Goal: Find specific page/section: Find specific page/section

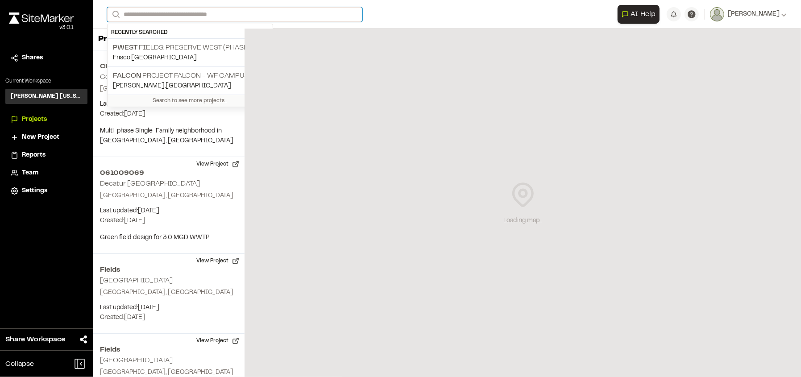
click at [178, 21] on input "Search" at bounding box center [234, 14] width 255 height 15
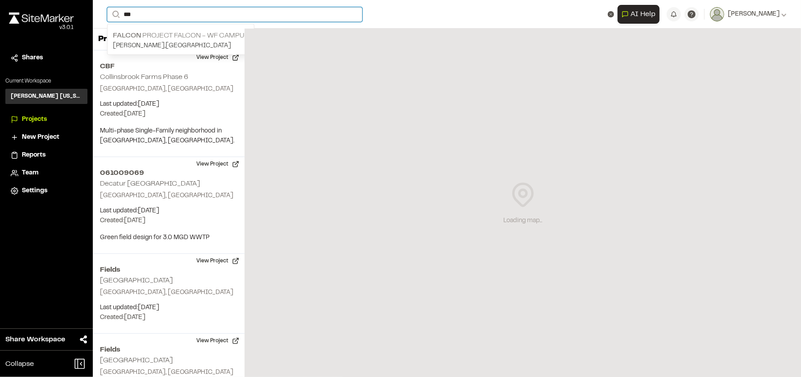
type input "***"
click at [153, 40] on p "Falcon Project Falcon - WF Campus" at bounding box center [181, 35] width 136 height 11
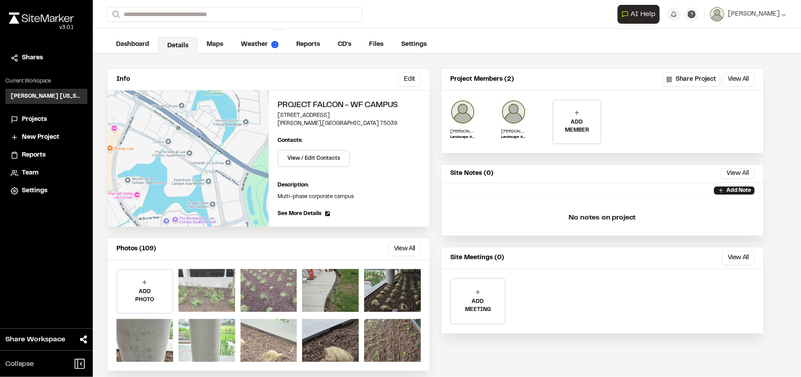
scroll to position [21, 0]
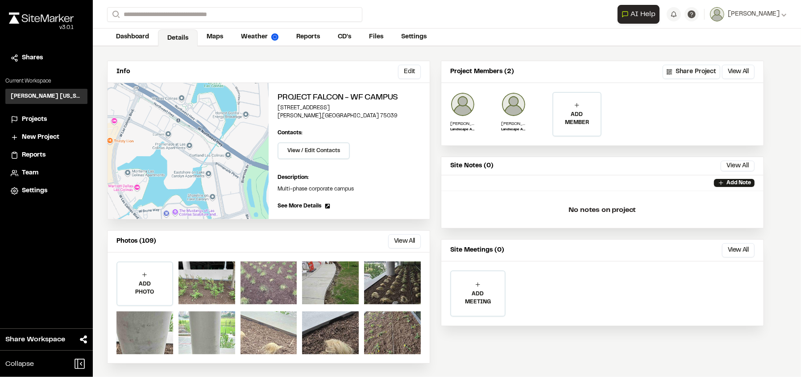
click at [407, 241] on button "View All" at bounding box center [404, 241] width 33 height 14
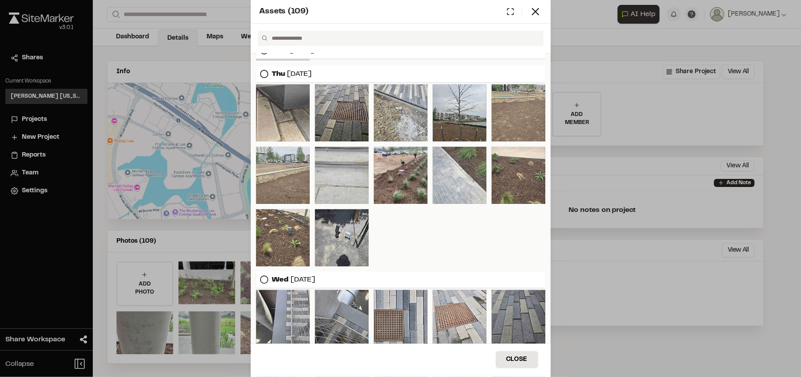
scroll to position [650, 0]
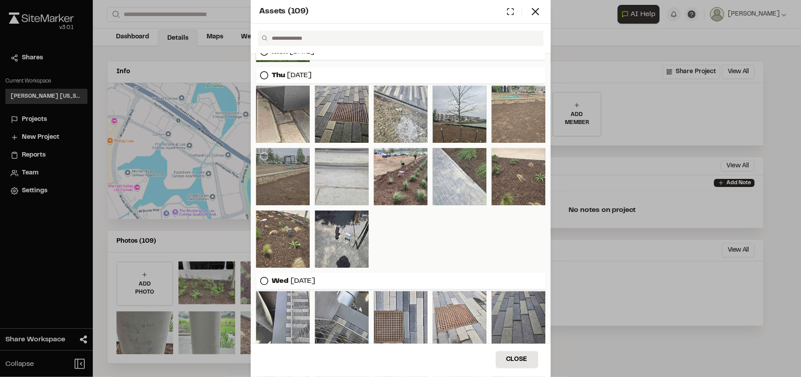
click at [283, 170] on div at bounding box center [283, 176] width 54 height 57
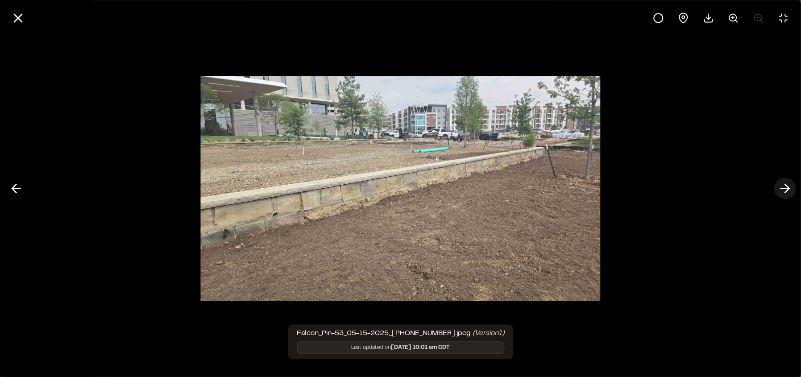
click at [782, 190] on icon at bounding box center [785, 188] width 14 height 15
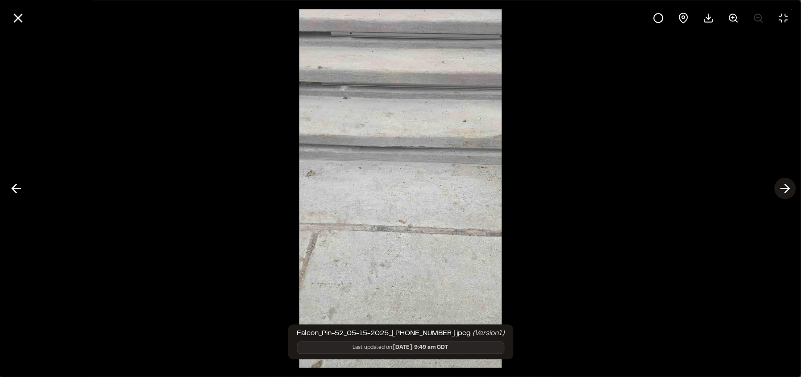
click at [782, 190] on icon at bounding box center [785, 188] width 14 height 15
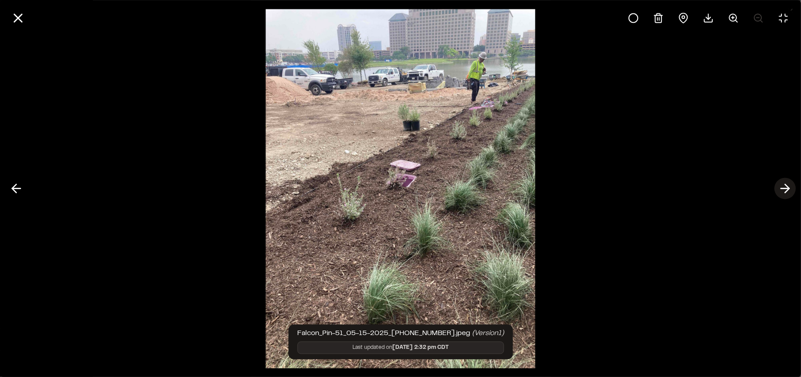
click at [782, 190] on icon at bounding box center [785, 188] width 14 height 15
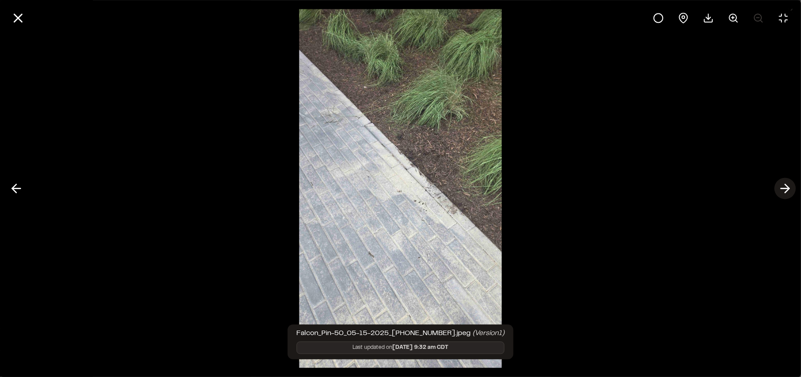
click at [782, 190] on icon at bounding box center [785, 188] width 14 height 15
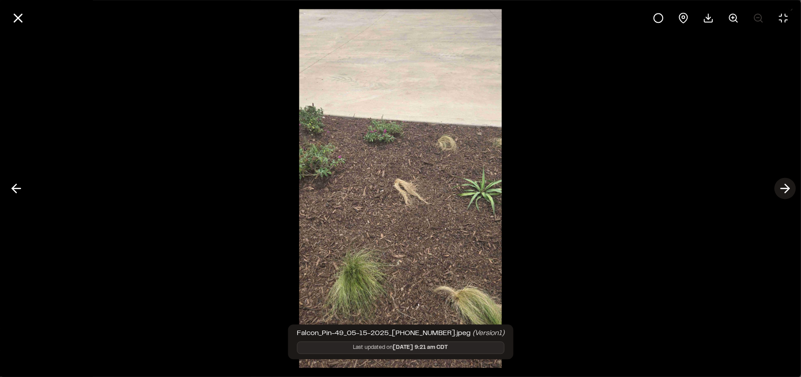
click at [782, 190] on icon at bounding box center [785, 188] width 14 height 15
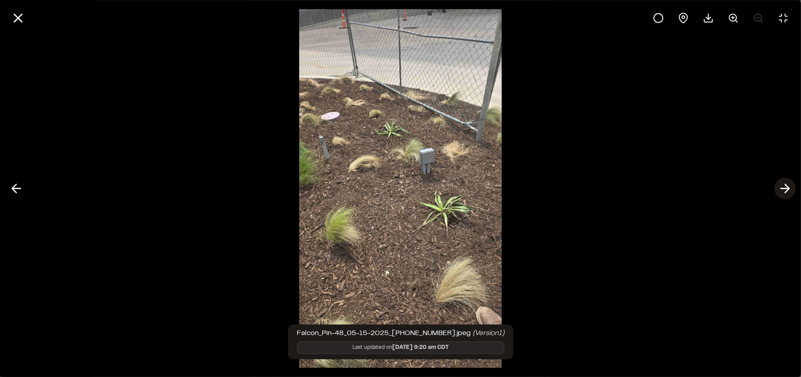
click at [782, 190] on icon at bounding box center [785, 188] width 14 height 15
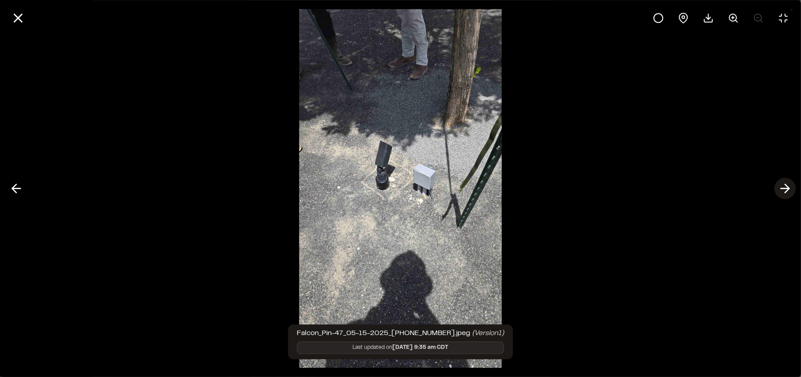
click at [782, 190] on icon at bounding box center [785, 188] width 14 height 15
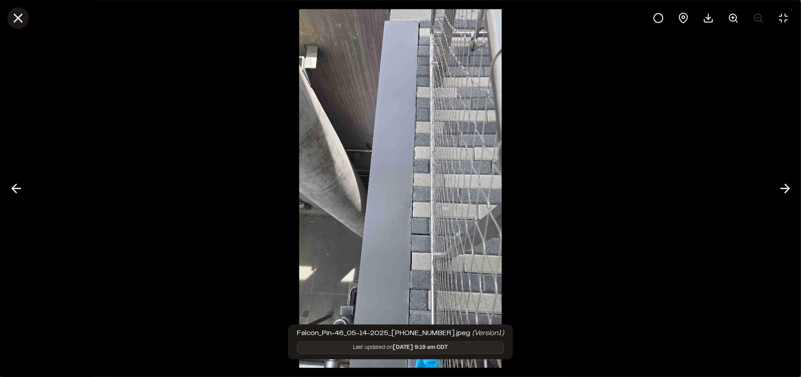
click at [19, 20] on line at bounding box center [18, 18] width 8 height 8
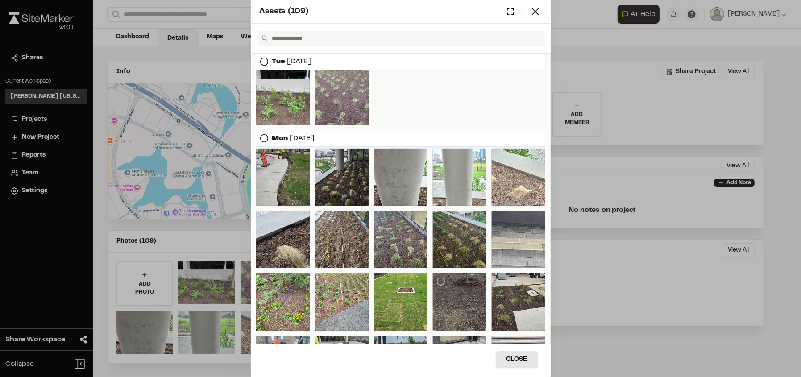
scroll to position [0, 0]
